Goal: Information Seeking & Learning: Learn about a topic

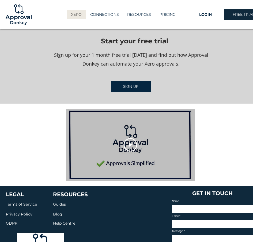
scroll to position [746, 0]
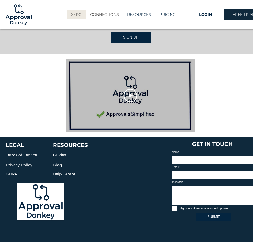
click at [106, 18] on p "CONNECTIONS" at bounding box center [105, 14] width 34 height 9
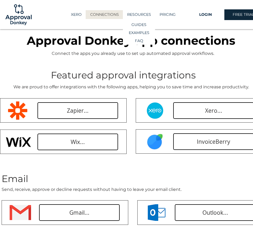
click at [147, 13] on p "RESOURCES" at bounding box center [139, 14] width 29 height 9
click at [142, 33] on p "EXAMPLES" at bounding box center [139, 33] width 24 height 8
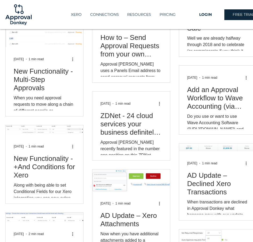
scroll to position [536, 0]
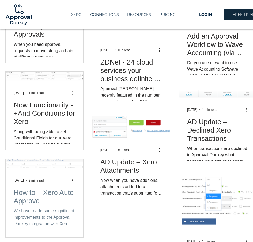
drag, startPoint x: 39, startPoint y: 208, endPoint x: 21, endPoint y: 199, distance: 20.1
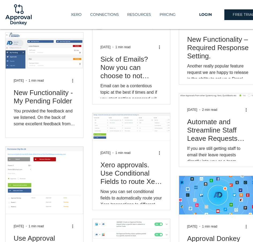
scroll to position [777, 0]
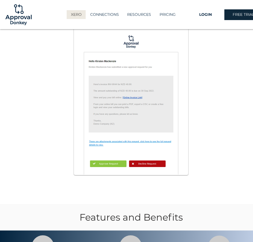
scroll to position [482, 0]
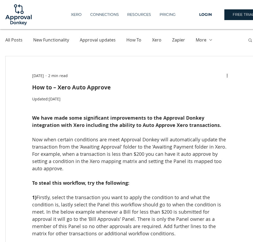
click at [189, 148] on span "Now when certain conditions are meet Approval Donkey will automatically update …" at bounding box center [130, 153] width 196 height 35
click at [174, 156] on span "Now when certain conditions are meet Approval Donkey will automatically update …" at bounding box center [130, 153] width 196 height 35
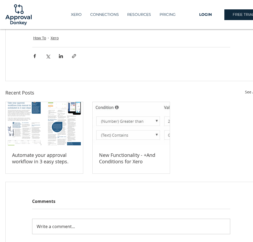
scroll to position [375, 0]
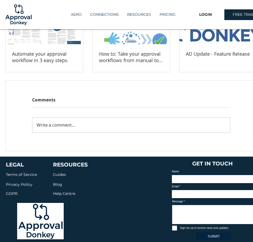
scroll to position [429, 0]
